Goal: Information Seeking & Learning: Learn about a topic

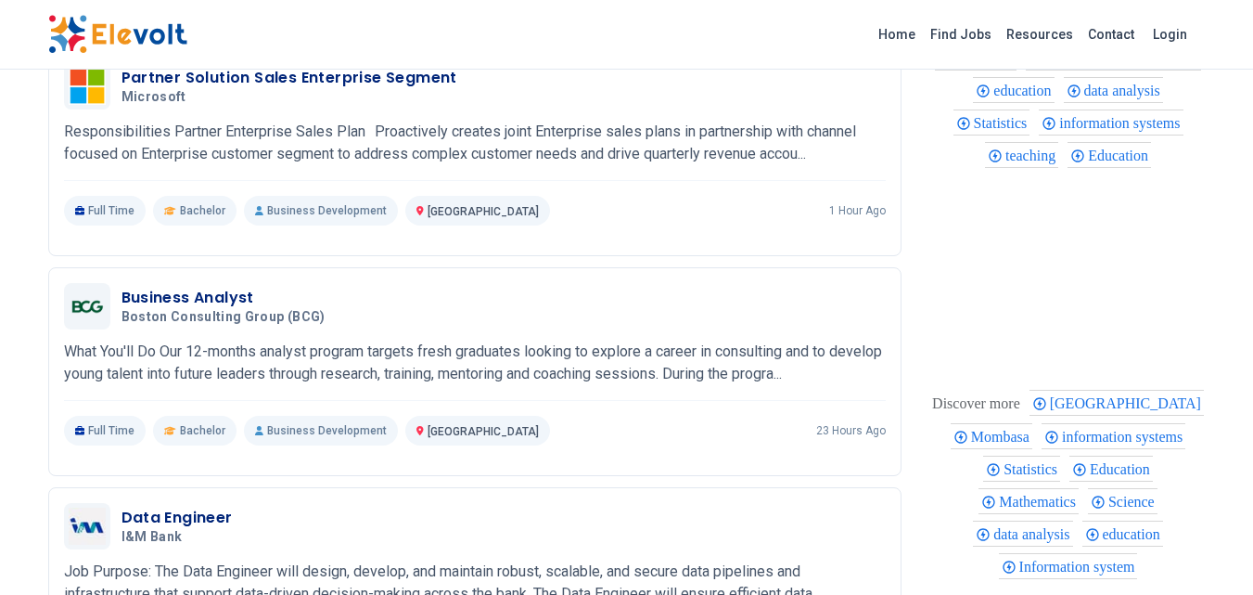
scroll to position [761, 0]
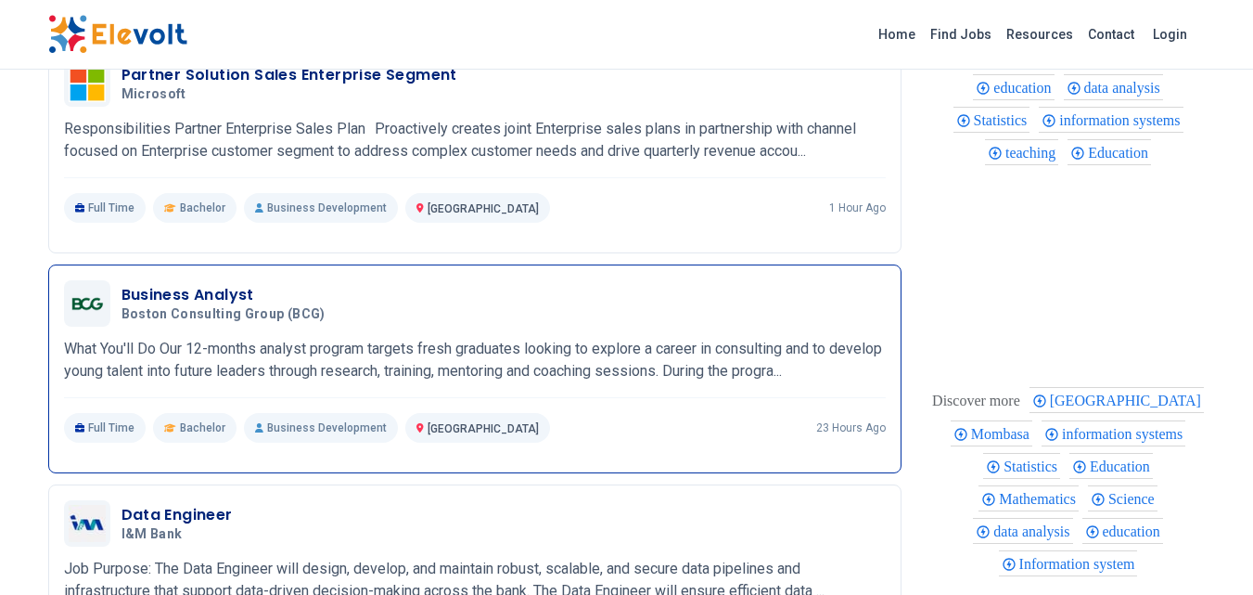
click at [444, 326] on div "Business Analyst Boston Consulting Group (BCG) 10/01/2025 10/31/2025 Nairobi KE…" at bounding box center [475, 361] width 822 height 162
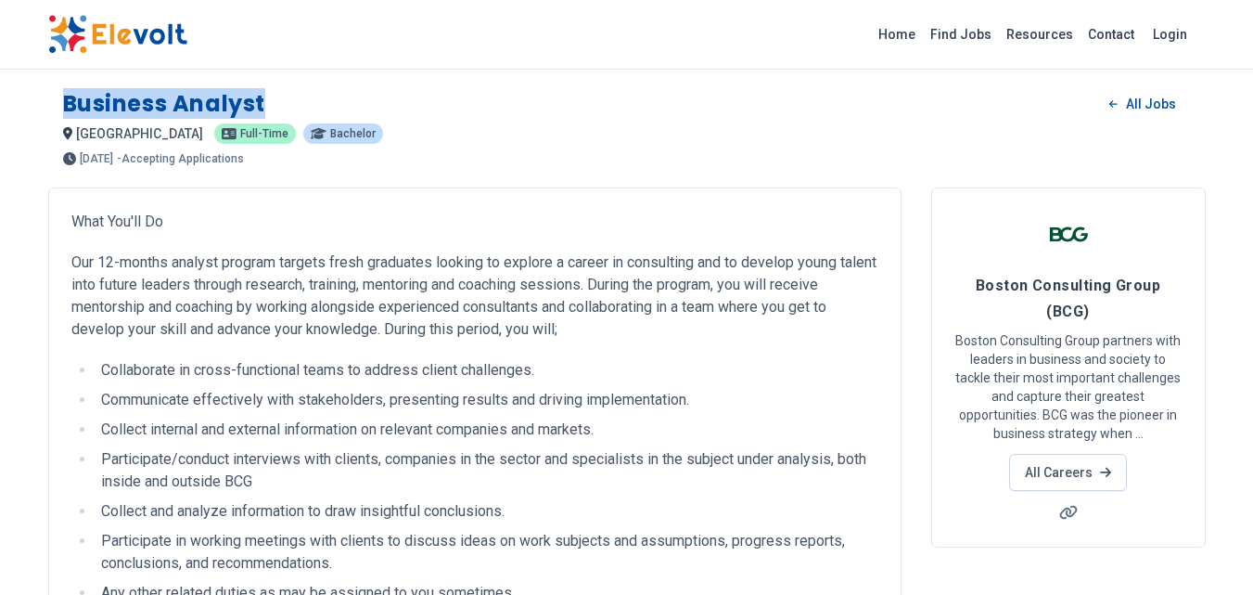
drag, startPoint x: 286, startPoint y: 106, endPoint x: 58, endPoint y: 103, distance: 227.3
click at [58, 103] on div "Business Analyst All Jobs nairobi KE Full-time Bachelor 1 day ago 10/01/2025 10…" at bounding box center [627, 119] width 1158 height 91
copy h1 "Business Analyst"
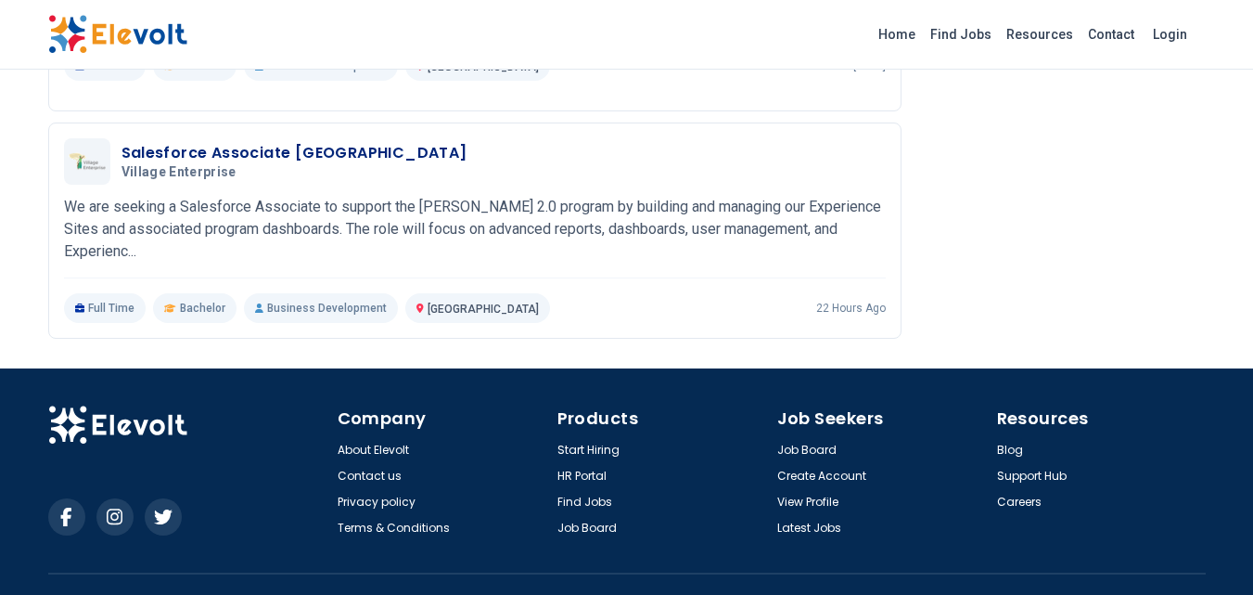
scroll to position [1632, 0]
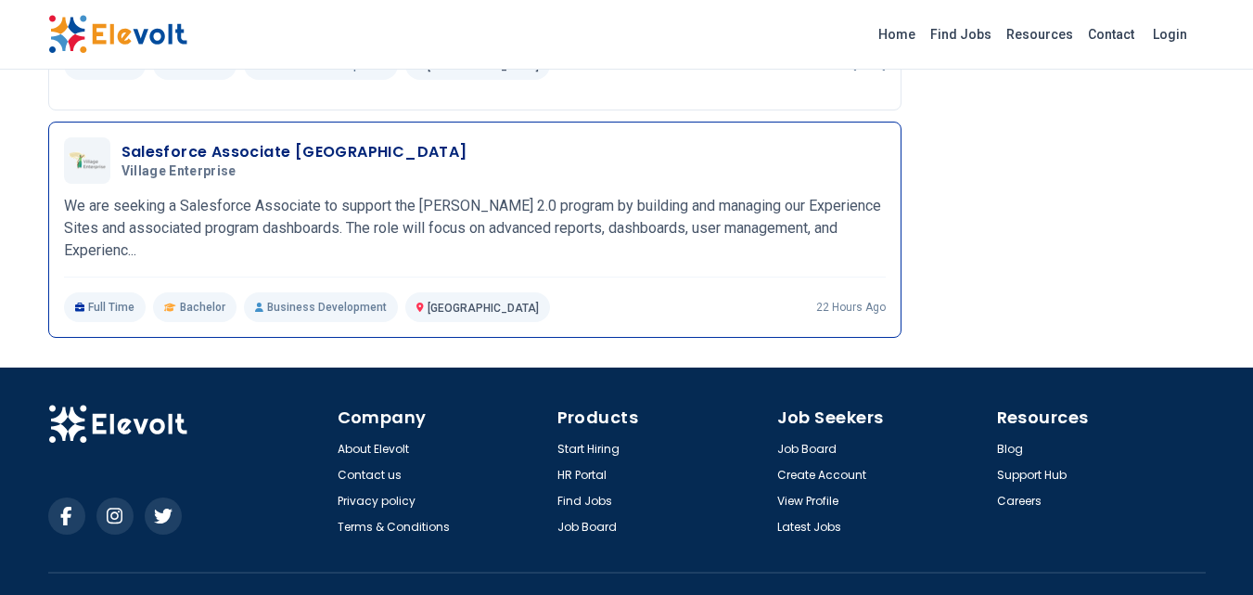
click at [542, 234] on p "We are seeking a Salesforce Associate to support the [PERSON_NAME] 2.0 program …" at bounding box center [475, 228] width 822 height 67
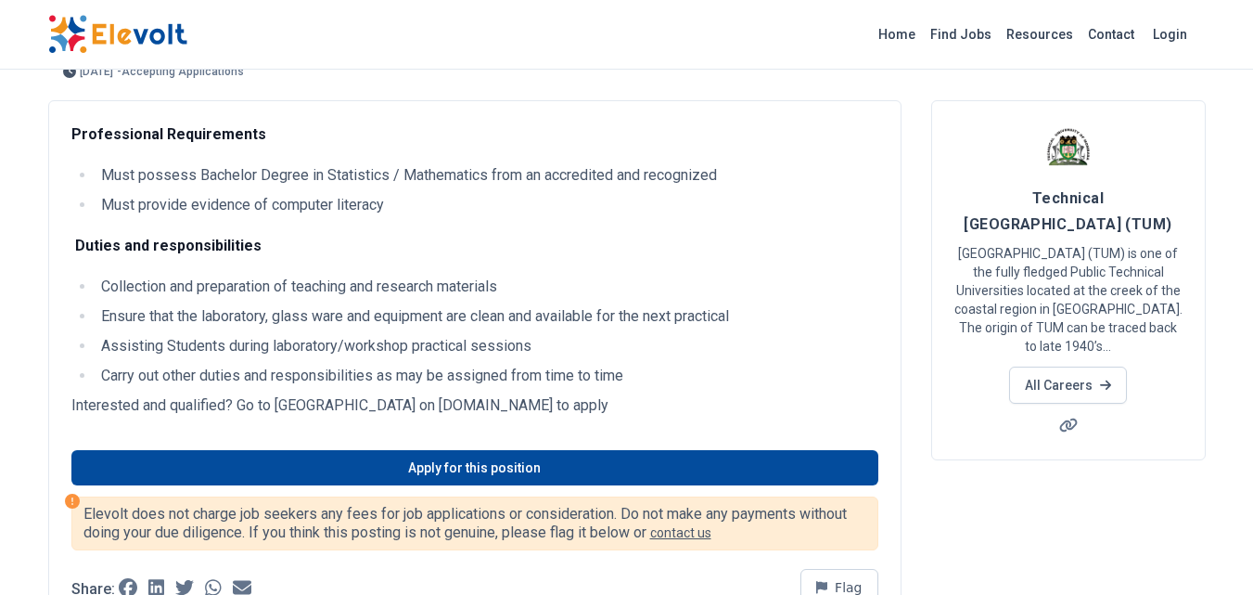
scroll to position [0, 0]
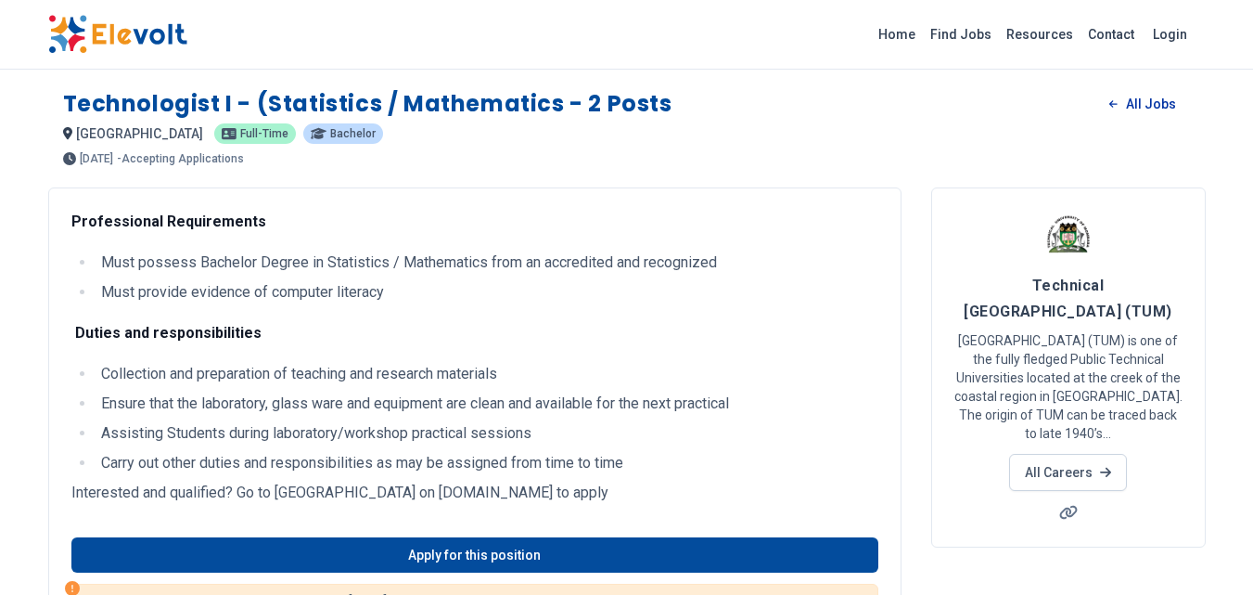
click at [1152, 102] on link "All Jobs" at bounding box center [1142, 104] width 96 height 28
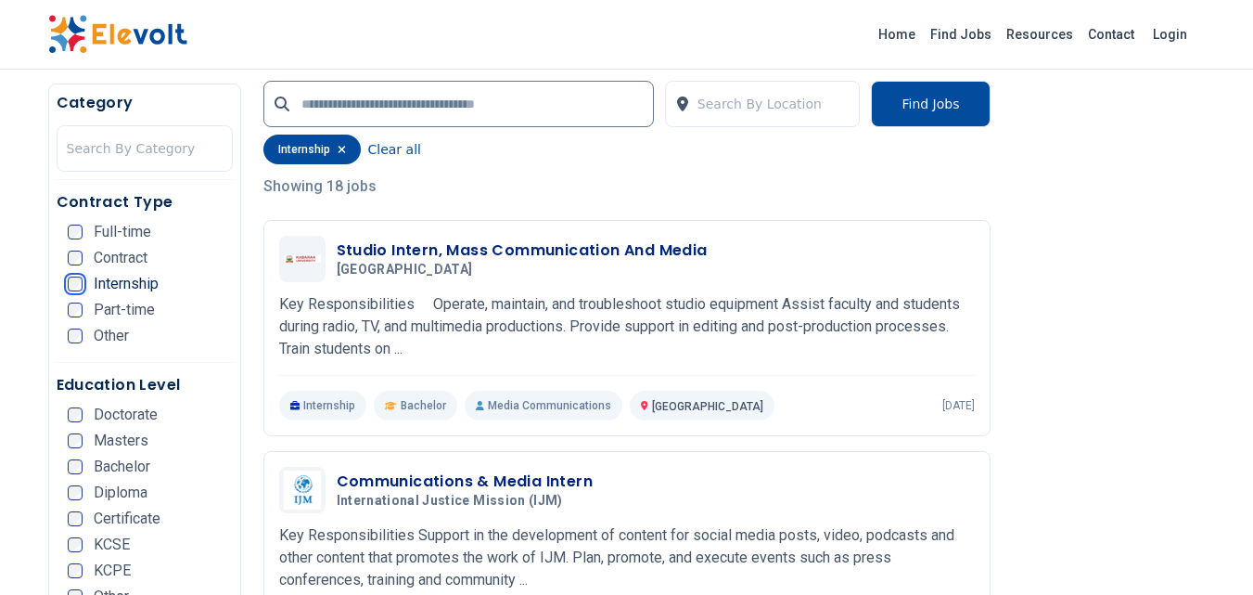
scroll to position [464, 0]
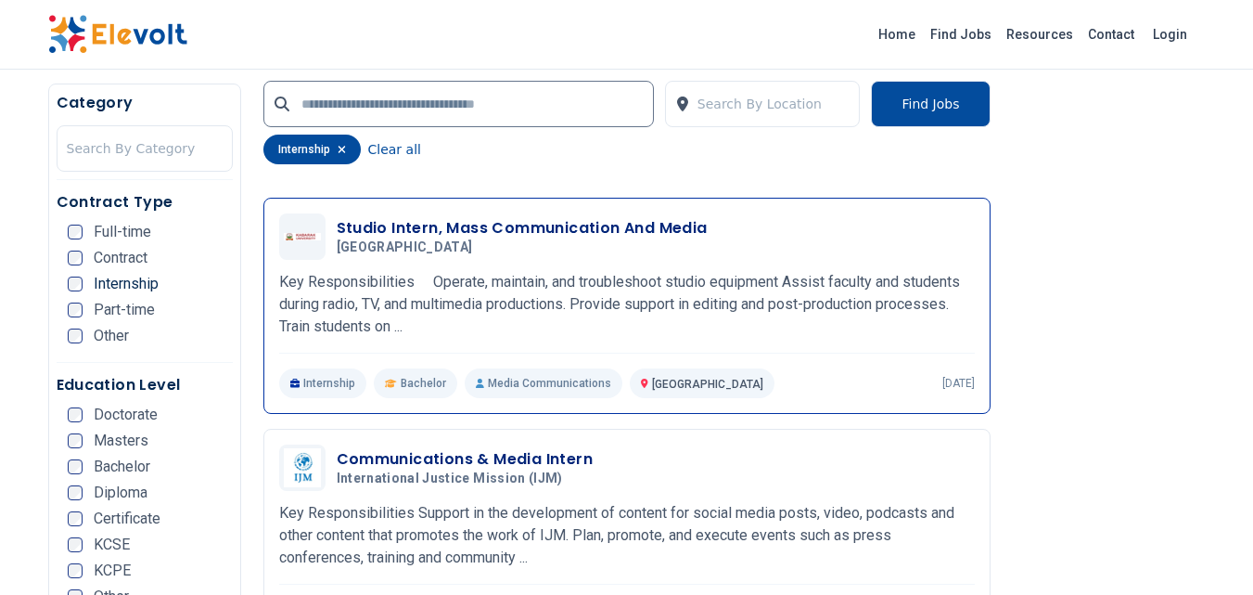
click at [462, 297] on p "Key Responsibilities Operate, maintain, and troubleshoot studio equipment Assis…" at bounding box center [627, 304] width 696 height 67
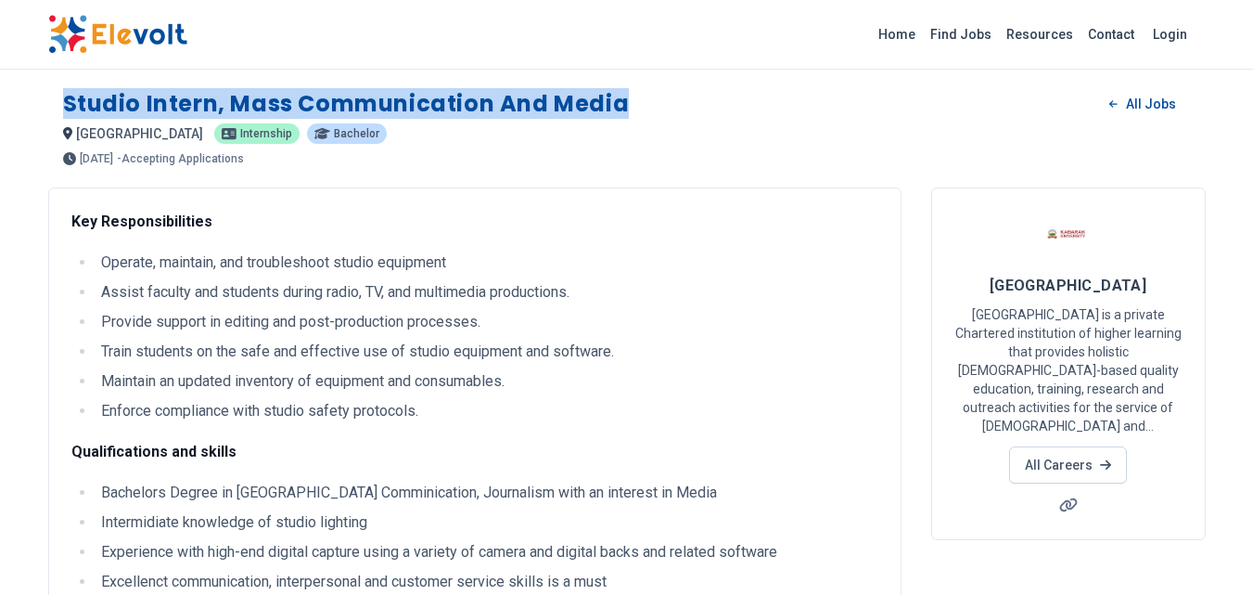
drag, startPoint x: 629, startPoint y: 97, endPoint x: 59, endPoint y: 83, distance: 569.7
click at [59, 83] on div "Studio Intern, Mass Communication and Media All Jobs nairobi KE internship Bach…" at bounding box center [627, 119] width 1158 height 91
copy h1 "Studio Intern, Mass Communication and Media"
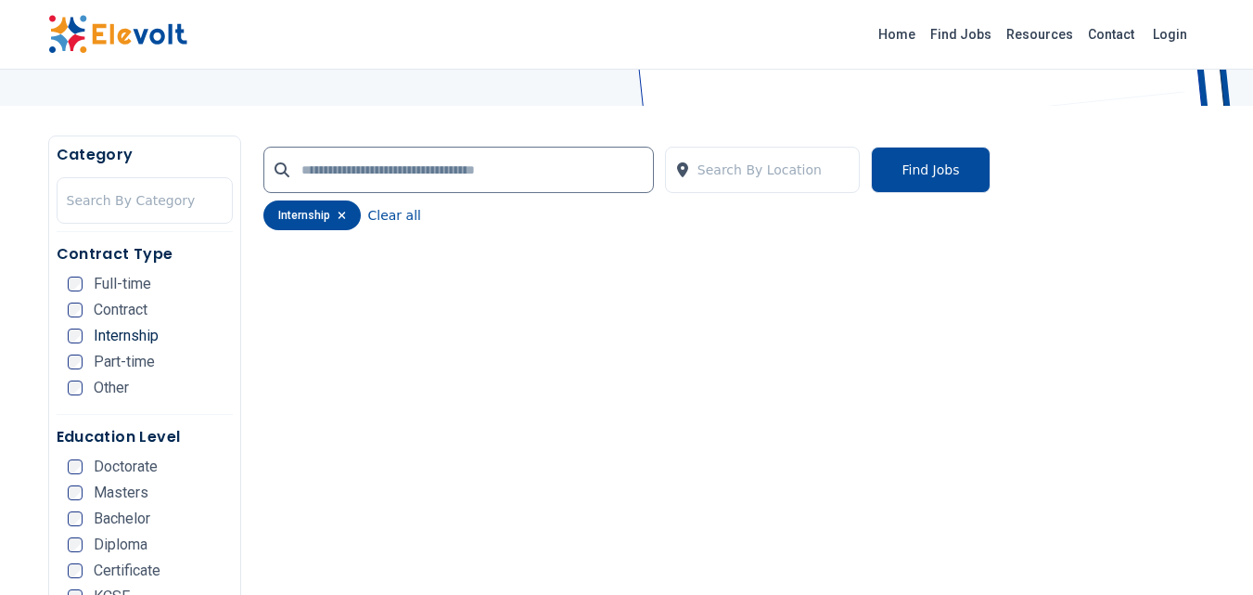
scroll to position [290, 0]
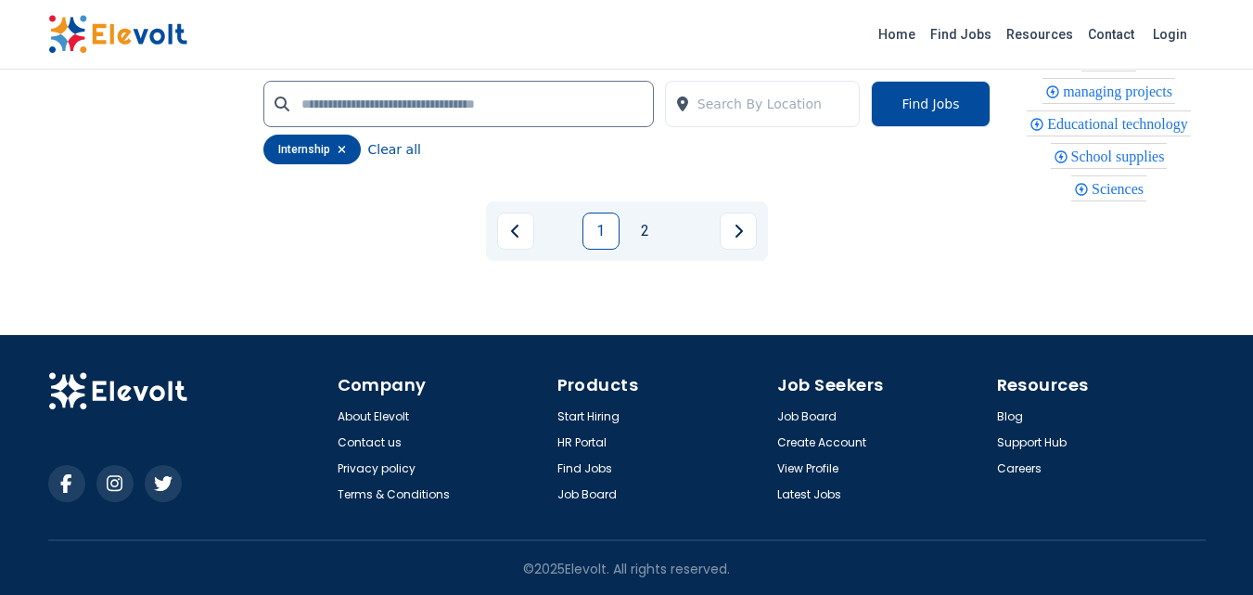
scroll to position [4376, 0]
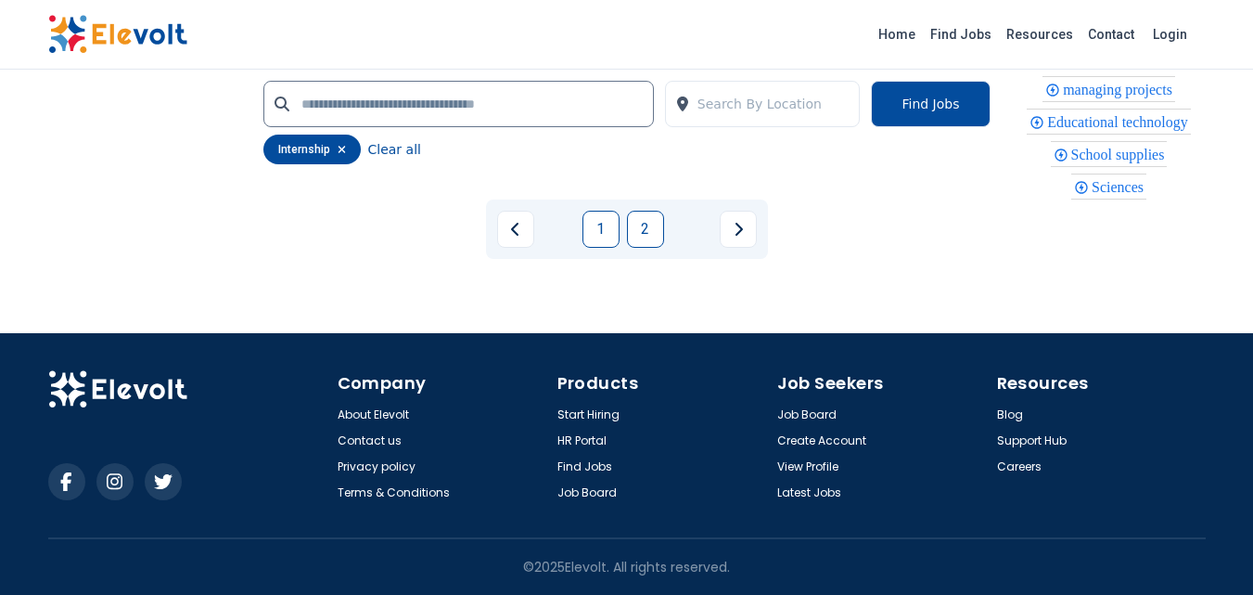
click at [658, 230] on link "2" at bounding box center [645, 229] width 37 height 37
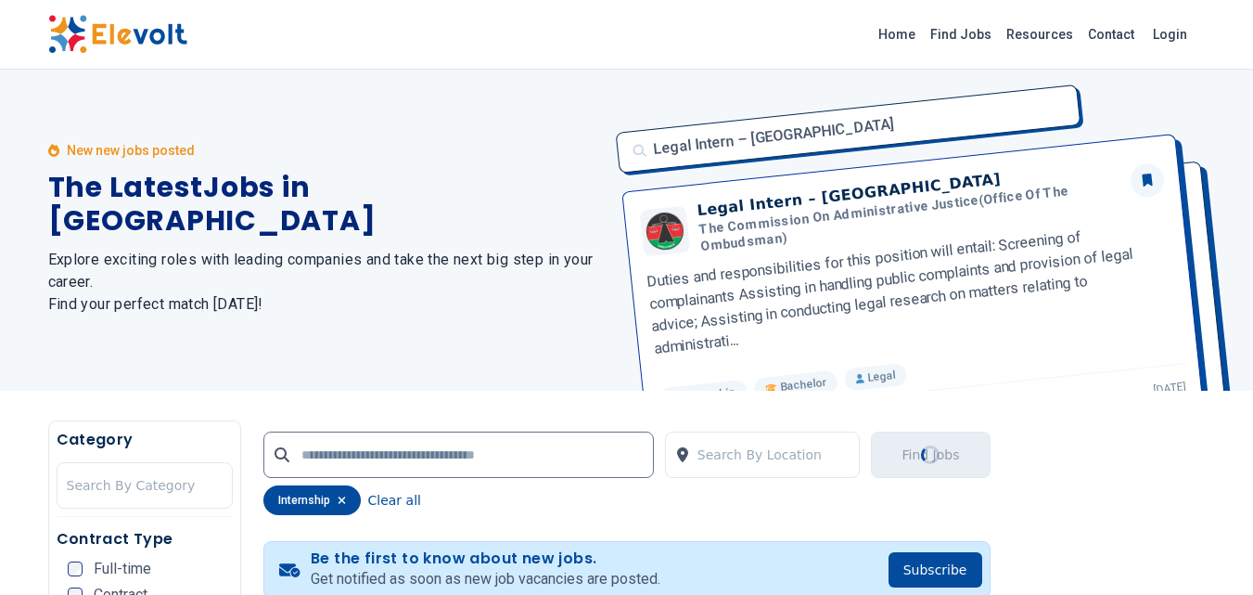
scroll to position [0, 0]
